Goal: Transaction & Acquisition: Purchase product/service

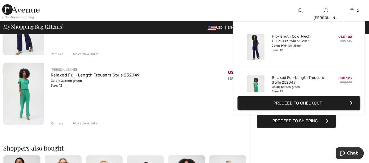
scroll to position [105, 0]
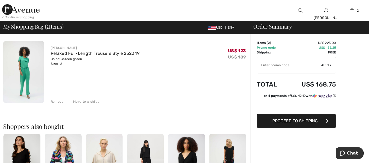
click at [21, 67] on img at bounding box center [23, 71] width 41 height 61
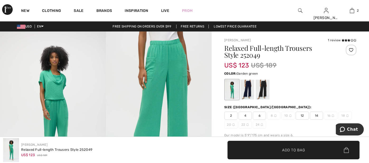
click at [310, 88] on div at bounding box center [290, 89] width 132 height 22
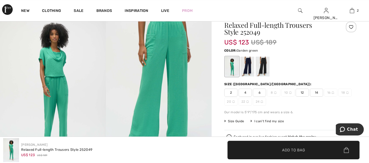
scroll to position [53, 0]
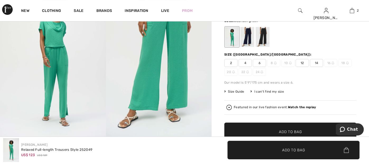
click at [306, 26] on div at bounding box center [290, 37] width 132 height 22
click at [304, 32] on div at bounding box center [290, 37] width 132 height 22
click at [299, 63] on span "12" at bounding box center [301, 63] width 13 height 8
click at [297, 128] on span "✔ Added to Bag Add to Bag" at bounding box center [290, 131] width 132 height 18
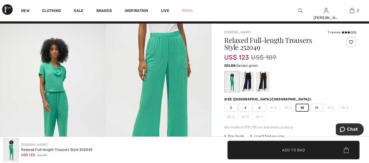
scroll to position [0, 0]
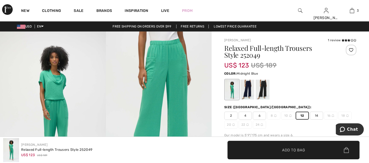
click at [249, 94] on div at bounding box center [247, 89] width 14 height 20
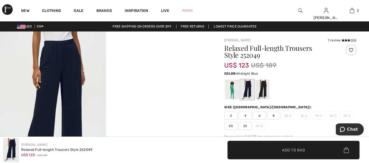
click at [328, 87] on div at bounding box center [290, 89] width 132 height 22
click at [263, 93] on div at bounding box center [262, 89] width 14 height 20
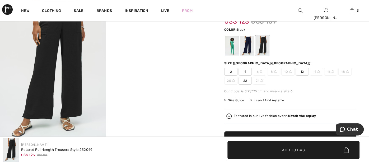
scroll to position [84, 0]
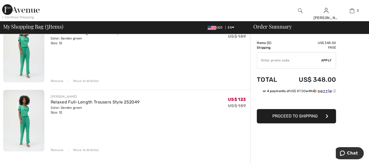
scroll to position [126, 0]
click at [56, 149] on div "Remove" at bounding box center [57, 149] width 13 height 5
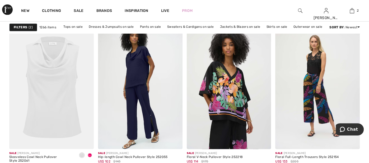
scroll to position [2000, 0]
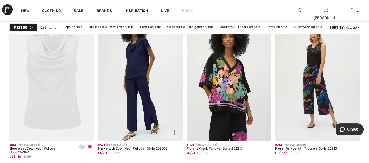
click at [132, 68] on img at bounding box center [140, 76] width 84 height 127
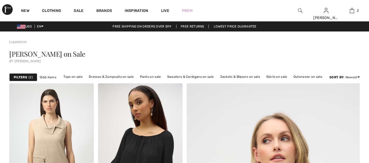
checkbox input "true"
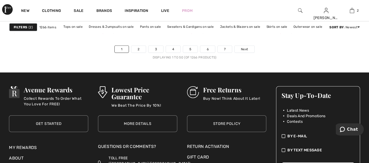
scroll to position [2432, 0]
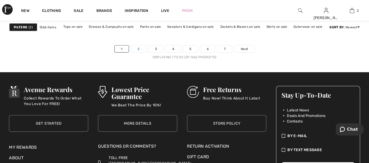
click at [137, 49] on link "2" at bounding box center [138, 48] width 15 height 7
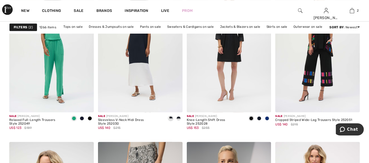
scroll to position [411, 0]
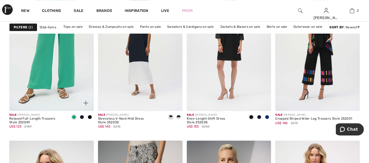
click at [44, 84] on img at bounding box center [51, 47] width 84 height 127
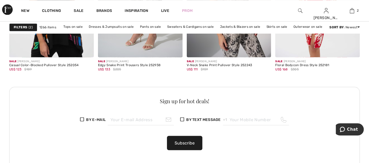
scroll to position [580, 0]
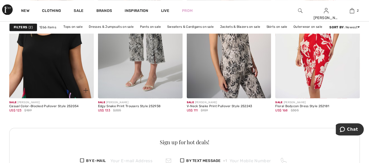
click at [47, 85] on img at bounding box center [51, 34] width 84 height 127
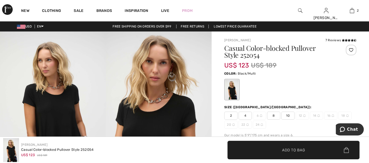
click at [288, 114] on span "10" at bounding box center [287, 115] width 13 height 8
click at [296, 149] on span "Add to Bag" at bounding box center [293, 150] width 23 height 6
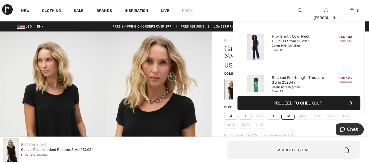
scroll to position [57, 0]
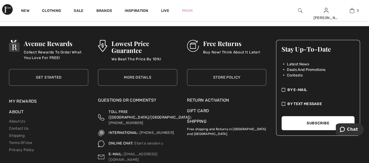
scroll to position [2479, 0]
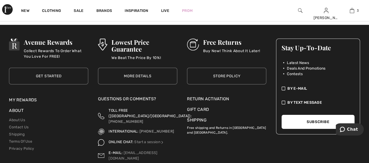
click at [0, 17] on div "New Clothing Sale Brands Inspiration Live Prom [PERSON_NAME] Hi, [PERSON_NAME]!…" at bounding box center [184, 10] width 369 height 21
